Goal: Find specific page/section: Find specific page/section

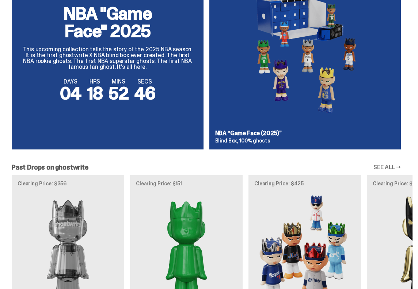
scroll to position [479, 0]
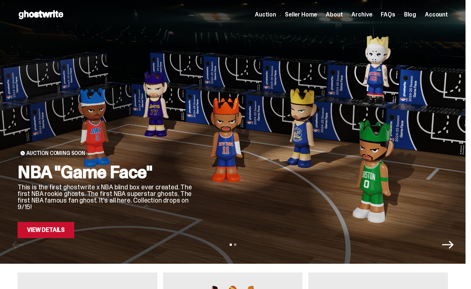
click at [364, 16] on span "Archive" at bounding box center [361, 15] width 20 height 6
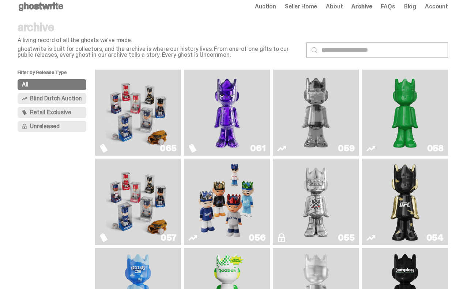
scroll to position [10, 0]
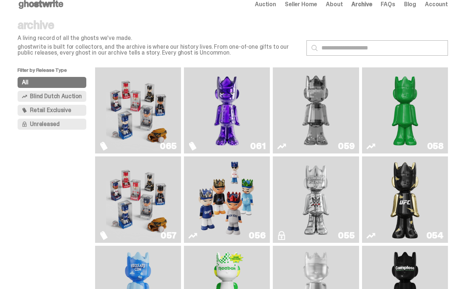
click at [240, 197] on img "Game Face (2025)" at bounding box center [227, 199] width 64 height 80
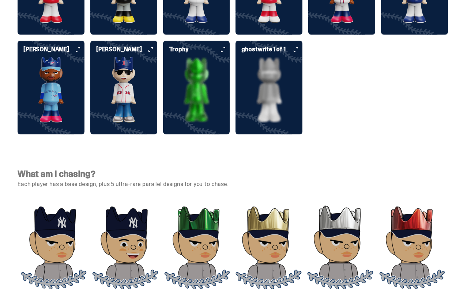
scroll to position [2011, 0]
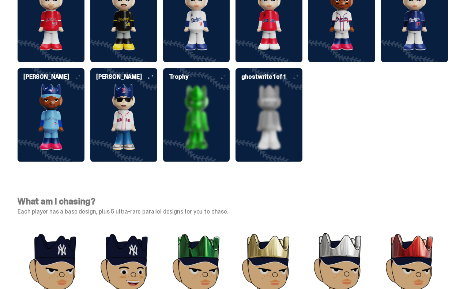
click at [200, 98] on img at bounding box center [196, 117] width 67 height 66
